Goal: Task Accomplishment & Management: Use online tool/utility

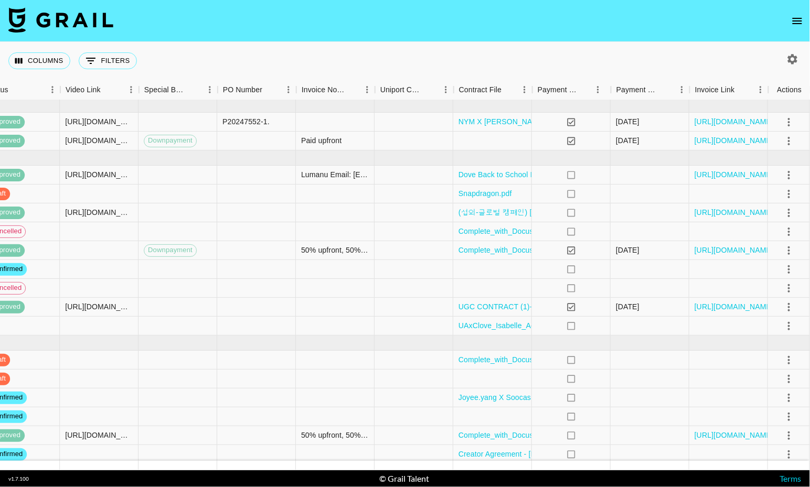
scroll to position [3, 931]
click at [784, 333] on icon "select merge strategy" at bounding box center [789, 326] width 13 height 13
click at [778, 410] on ul "Confirm Decline Draft Created Cancel Approve" at bounding box center [776, 390] width 68 height 103
click at [771, 408] on ul "Confirm Decline Draft Created Cancel Approve" at bounding box center [776, 390] width 68 height 103
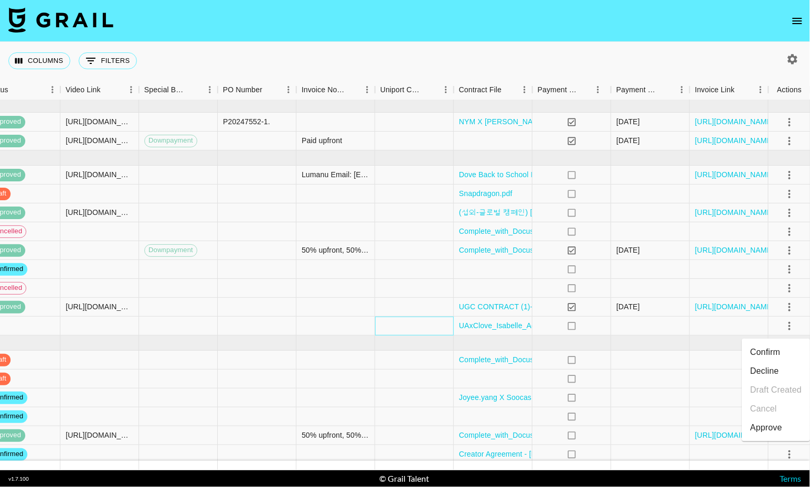
click at [408, 323] on div at bounding box center [414, 326] width 79 height 19
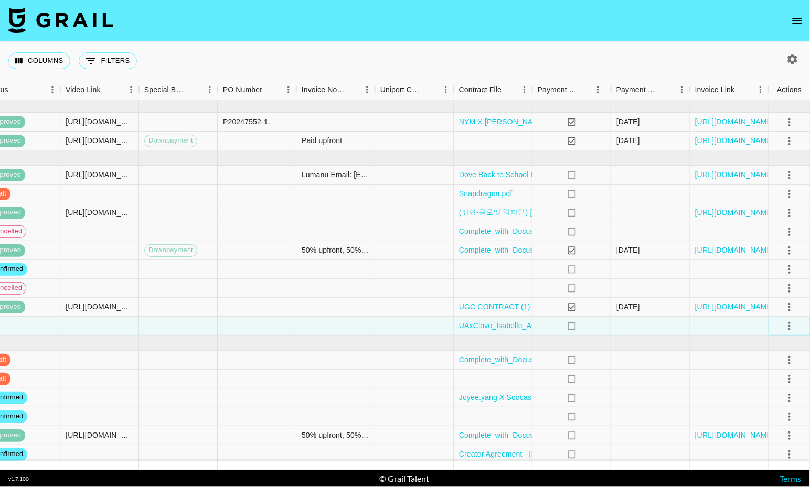
click at [786, 329] on icon "select merge strategy" at bounding box center [789, 326] width 13 height 13
click at [775, 408] on ul "Confirm Decline Draft Created Cancel Approve" at bounding box center [776, 390] width 68 height 103
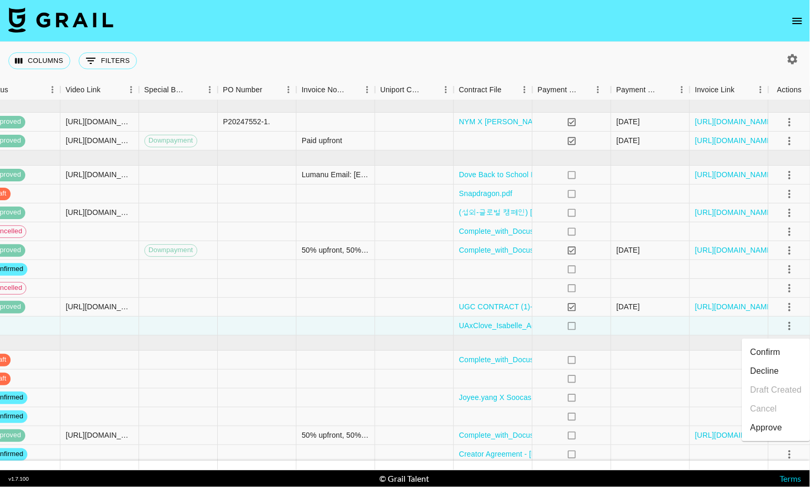
click at [775, 408] on ul "Confirm Decline Draft Created Cancel Approve" at bounding box center [776, 390] width 68 height 103
click at [658, 327] on div at bounding box center [650, 326] width 79 height 19
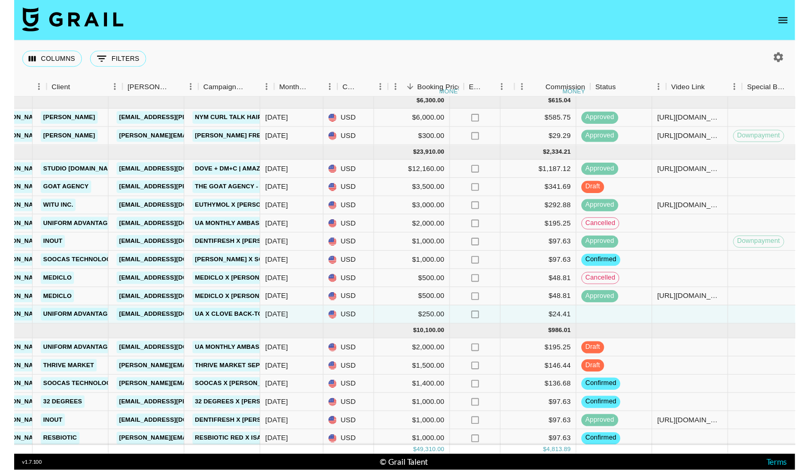
scroll to position [0, 315]
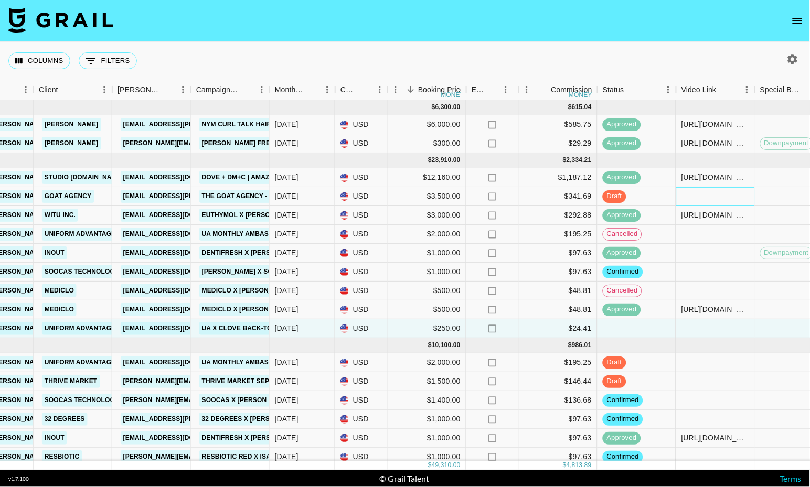
click at [718, 199] on div at bounding box center [715, 196] width 79 height 19
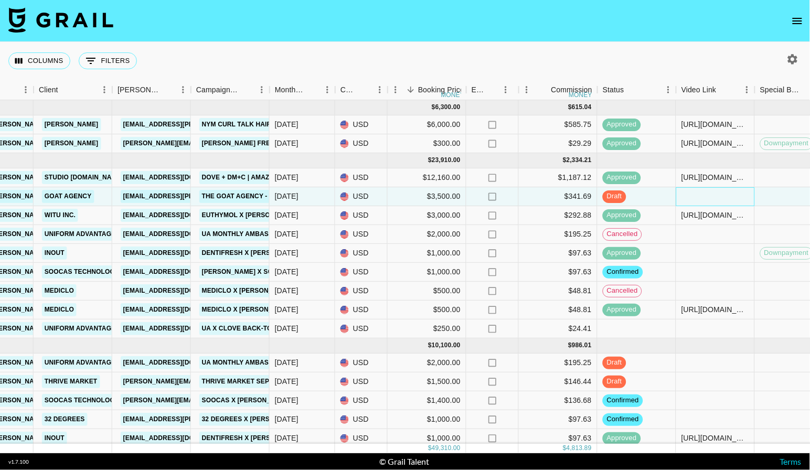
click at [698, 200] on div at bounding box center [715, 196] width 79 height 19
type input "[URL][DOMAIN_NAME]"
click at [739, 239] on div at bounding box center [715, 234] width 79 height 19
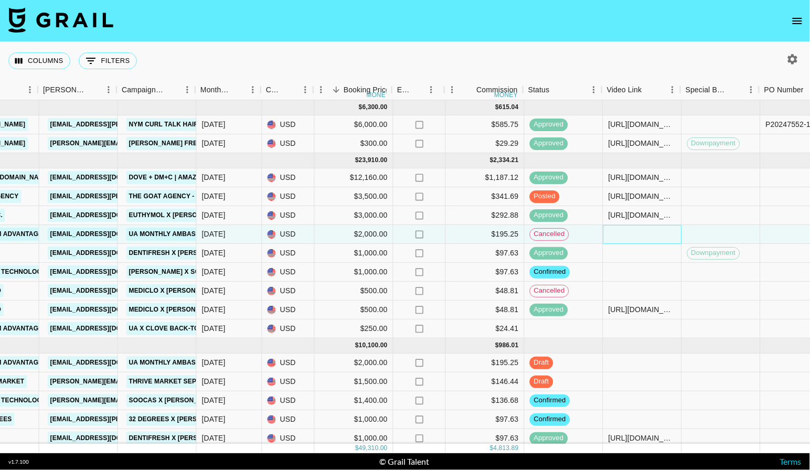
scroll to position [3, 391]
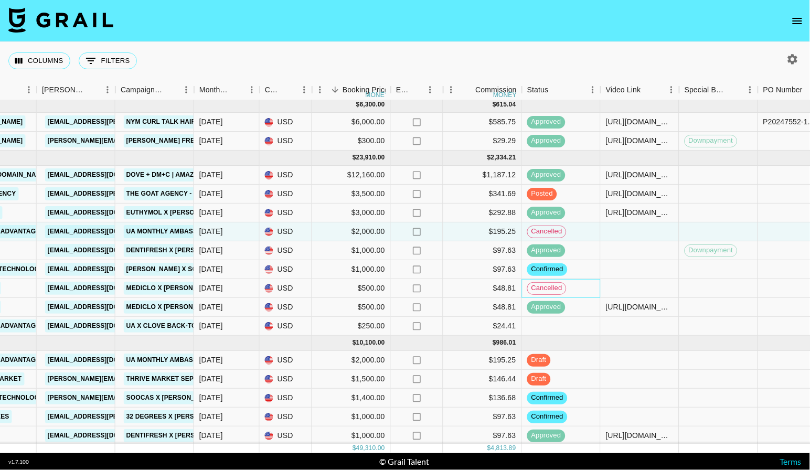
click at [550, 289] on span "cancelled" at bounding box center [547, 288] width 38 height 10
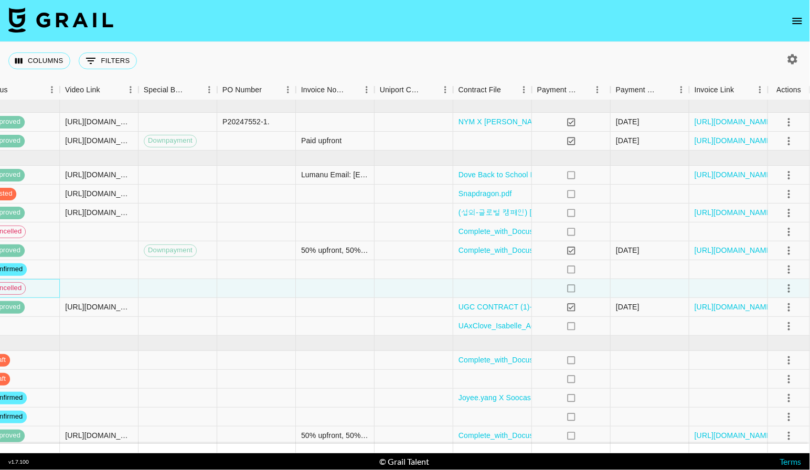
scroll to position [3, 931]
click at [792, 291] on icon "select merge strategy" at bounding box center [789, 288] width 13 height 13
click at [785, 327] on icon "select merge strategy" at bounding box center [789, 326] width 13 height 13
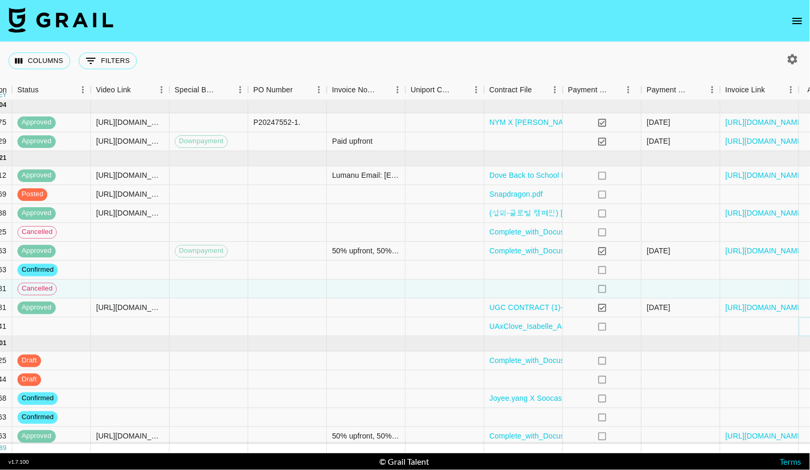
scroll to position [2, 901]
click at [541, 322] on div "UAxClove_Isabelle_Agreement-.docx.pdf" at bounding box center [523, 326] width 79 height 19
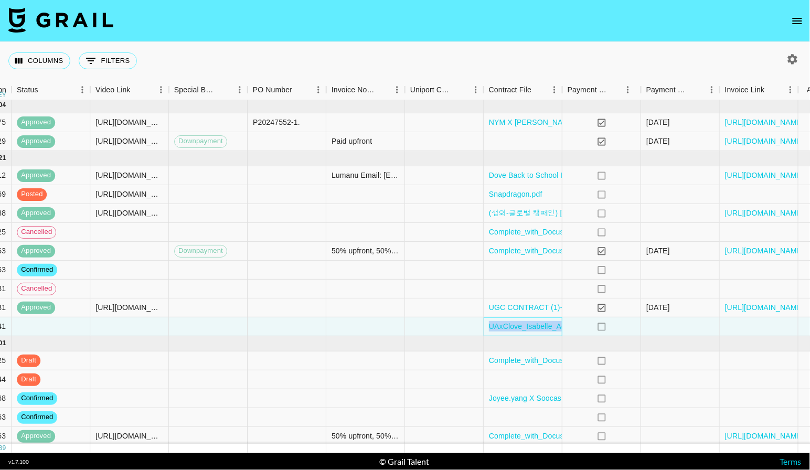
click at [541, 322] on div "UAxClove_Isabelle_Agreement-.docx.pdf" at bounding box center [523, 326] width 79 height 19
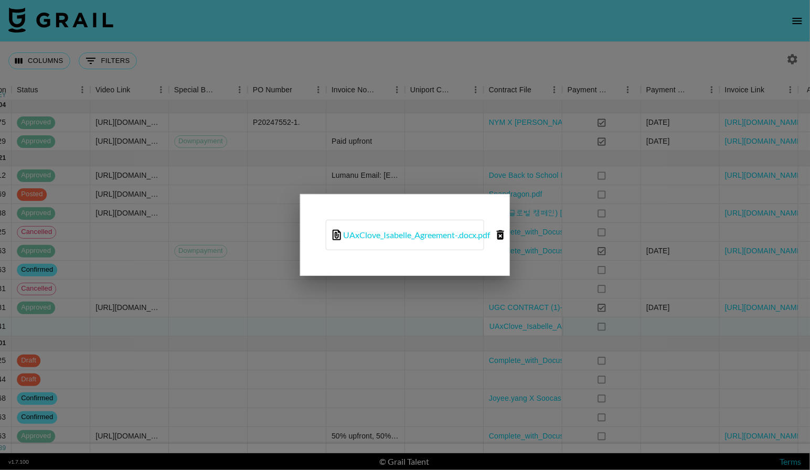
click at [541, 322] on div at bounding box center [405, 235] width 810 height 470
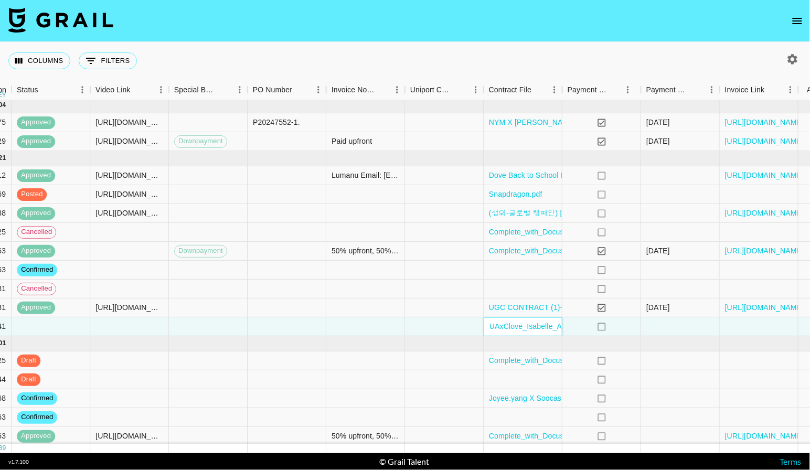
click at [541, 322] on div "UAxClove_Isabelle_Agreement-.docx.pdf" at bounding box center [523, 326] width 79 height 19
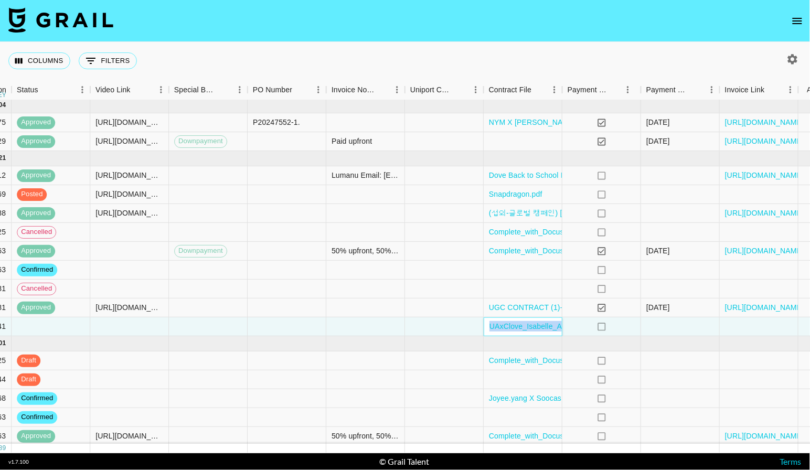
click at [541, 324] on div "UAxClove_Isabelle_Agreement-.docx.pdf" at bounding box center [523, 326] width 79 height 19
click at [546, 335] on div "UAxClove_Isabelle_Agreement-.docx.pdf" at bounding box center [523, 326] width 79 height 19
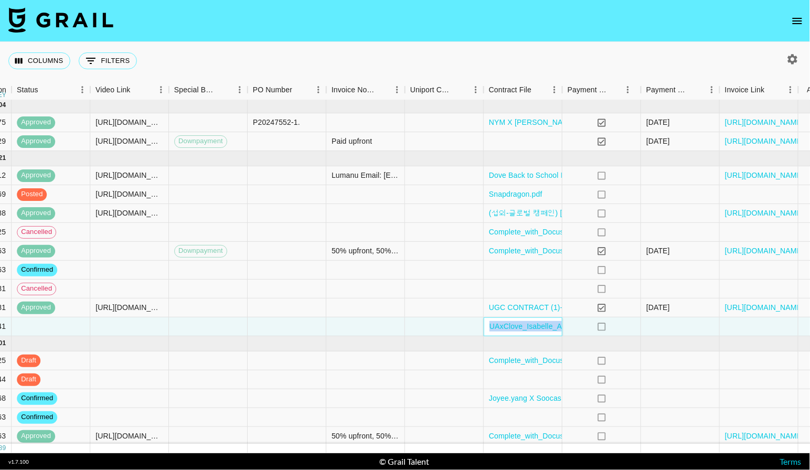
click at [546, 332] on div "UAxClove_Isabelle_Agreement-.docx.pdf" at bounding box center [558, 326] width 148 height 10
click at [544, 330] on link "UAxClove_Isabelle_Agreement-.docx.pdf" at bounding box center [557, 326] width 137 height 8
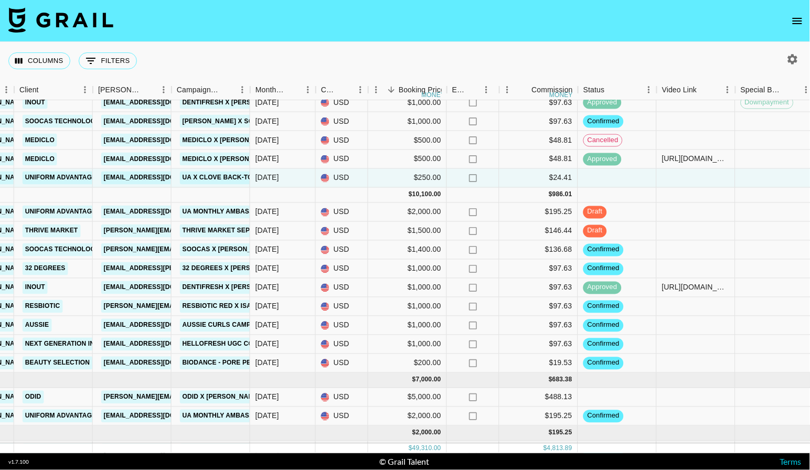
scroll to position [156, 334]
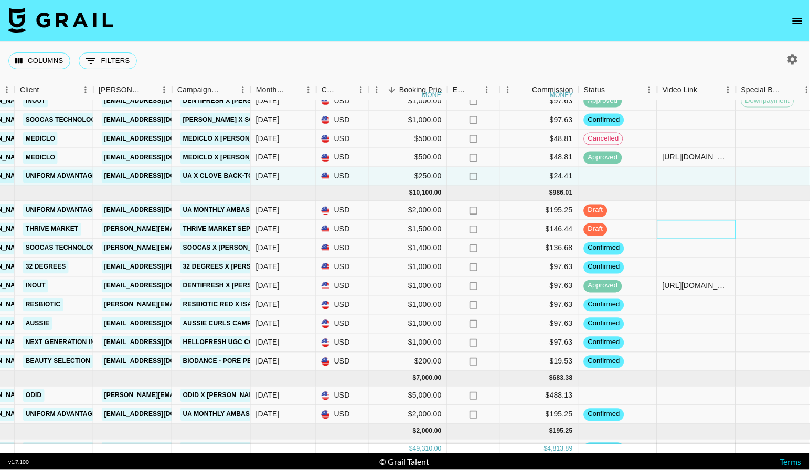
click at [712, 236] on div at bounding box center [696, 229] width 79 height 19
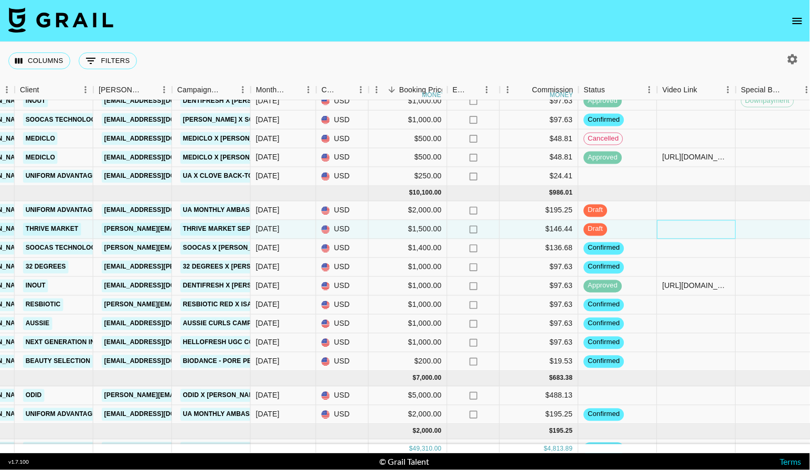
click at [712, 236] on div at bounding box center [696, 229] width 79 height 19
type input "[URL][DOMAIN_NAME]"
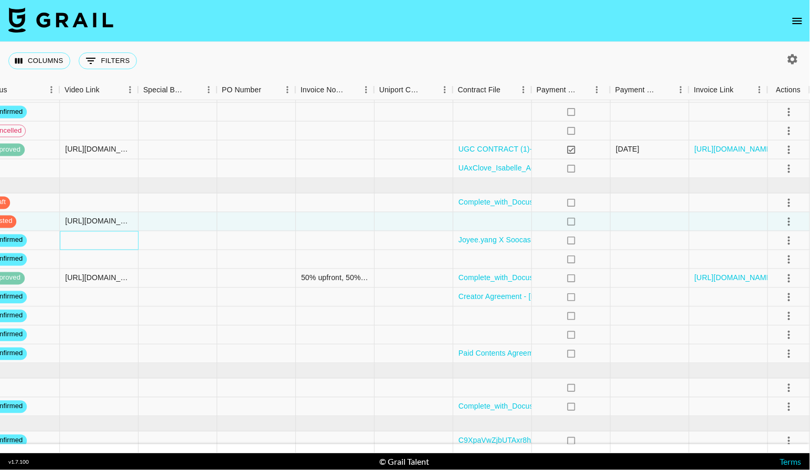
scroll to position [164, 931]
click at [785, 292] on icon "select merge strategy" at bounding box center [789, 297] width 13 height 13
click at [777, 356] on li "Draft Created" at bounding box center [776, 359] width 68 height 19
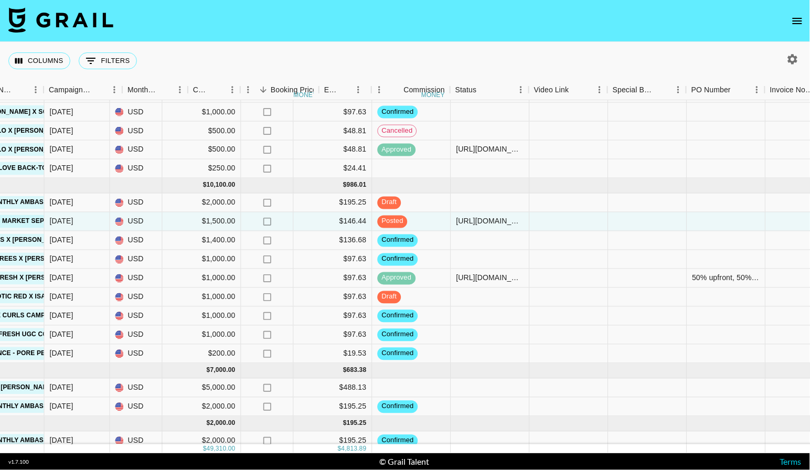
scroll to position [164, 463]
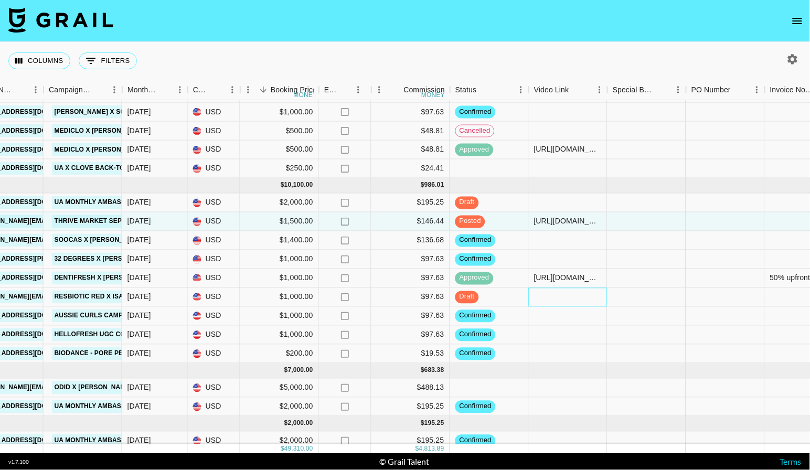
click at [546, 298] on div at bounding box center [568, 297] width 79 height 19
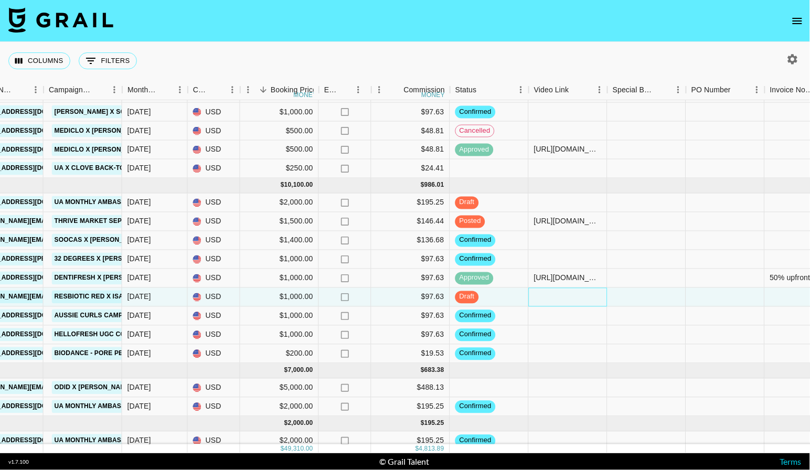
click at [546, 298] on div at bounding box center [568, 297] width 79 height 19
type input "[URL][DOMAIN_NAME]"
click at [583, 316] on div at bounding box center [568, 316] width 79 height 19
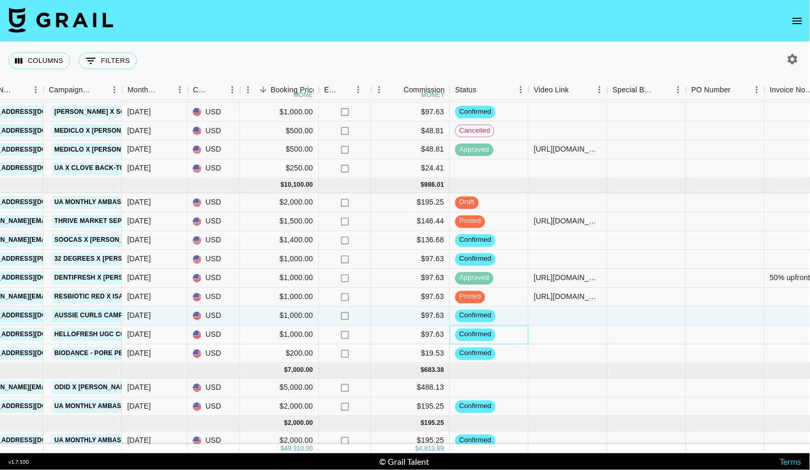
click at [505, 330] on div "confirmed" at bounding box center [489, 335] width 79 height 19
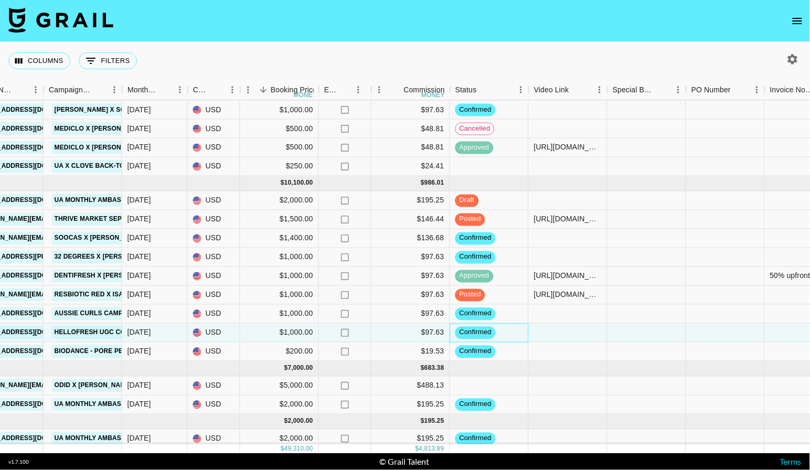
scroll to position [173, 463]
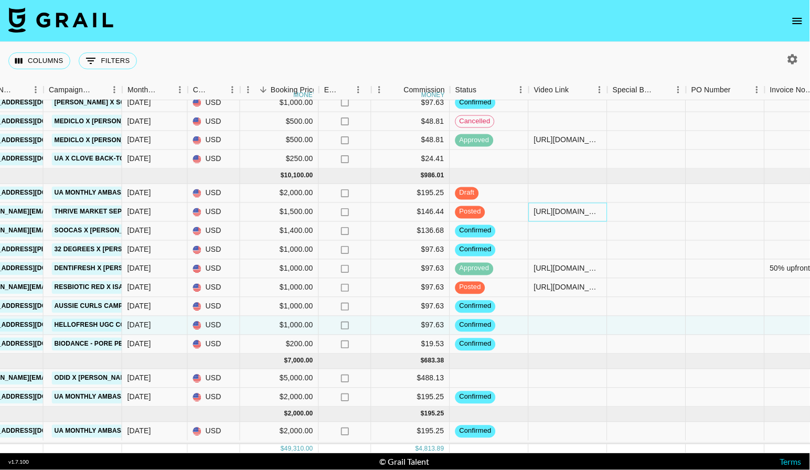
click at [568, 214] on div "[URL][DOMAIN_NAME]" at bounding box center [568, 212] width 68 height 10
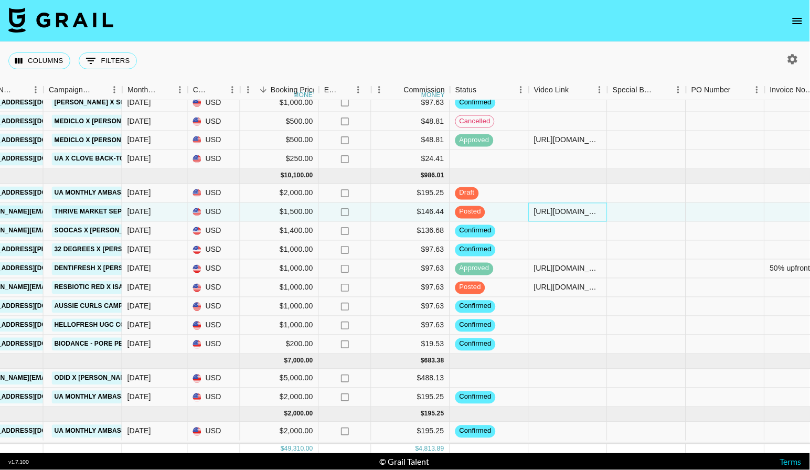
click at [568, 214] on div "[URL][DOMAIN_NAME]" at bounding box center [568, 212] width 68 height 10
click at [568, 214] on input "[URL][DOMAIN_NAME]" at bounding box center [567, 212] width 77 height 8
